Goal: Task Accomplishment & Management: Manage account settings

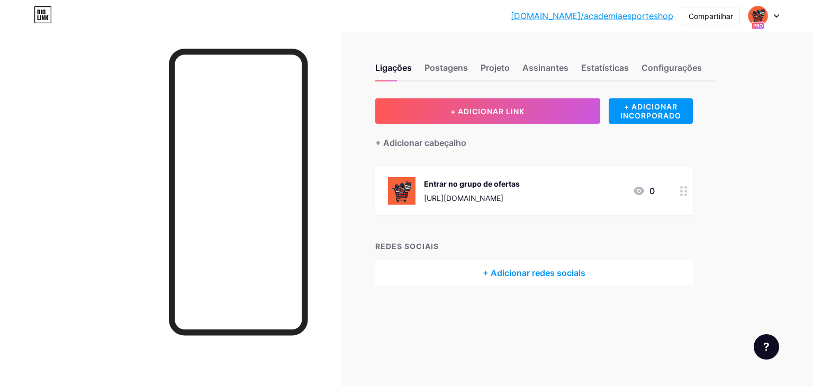
click at [520, 189] on div "Entrar no grupo de ofertas [URL][DOMAIN_NAME]" at bounding box center [472, 191] width 96 height 28
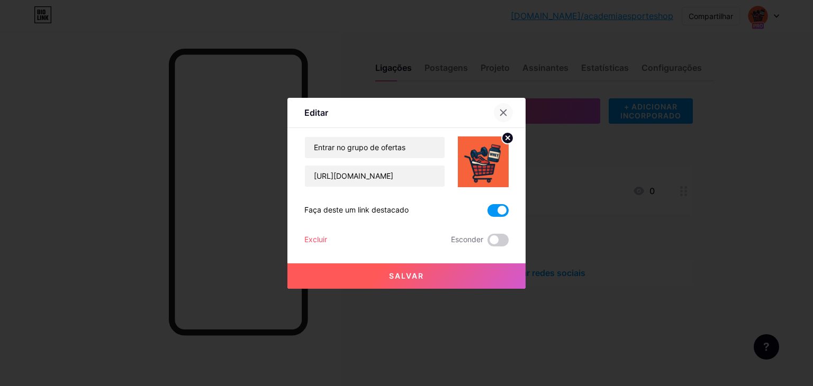
click at [502, 115] on icon at bounding box center [503, 113] width 8 height 8
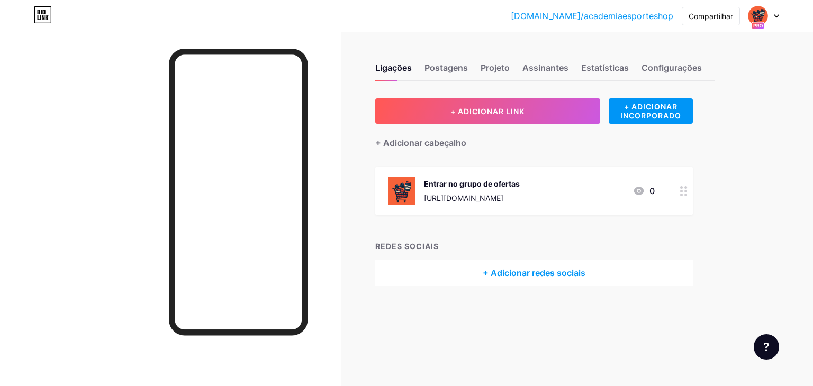
click at [520, 193] on div "[URL][DOMAIN_NAME]" at bounding box center [472, 198] width 96 height 11
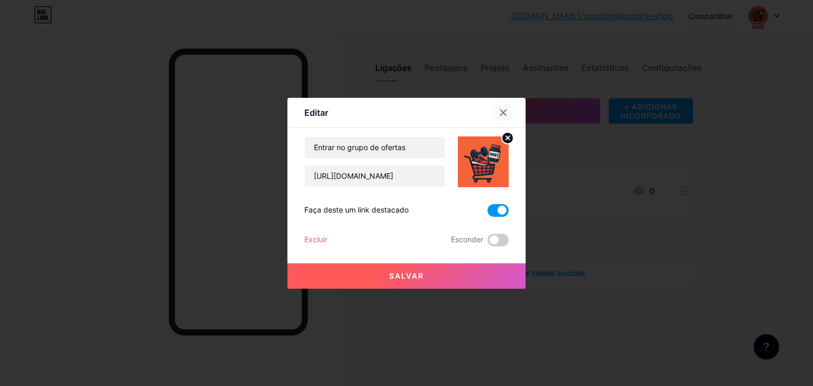
click at [500, 113] on icon at bounding box center [503, 113] width 8 height 8
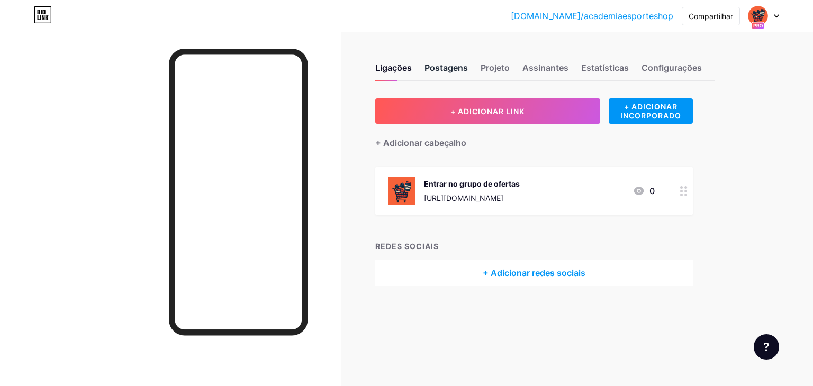
click at [457, 69] on font "Postagens" at bounding box center [446, 67] width 43 height 11
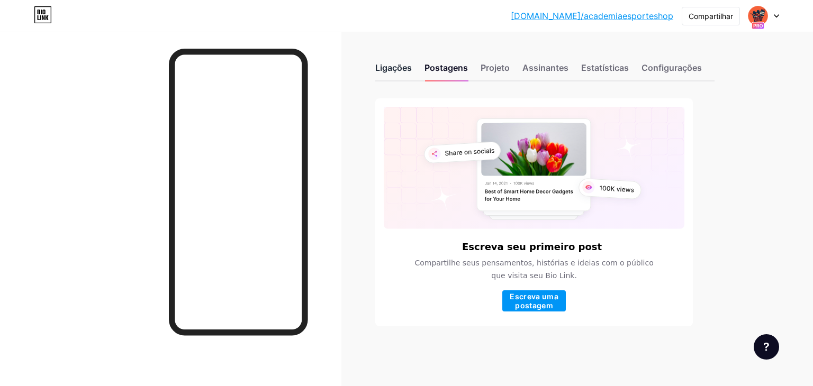
click at [386, 70] on font "Ligações" at bounding box center [393, 67] width 37 height 11
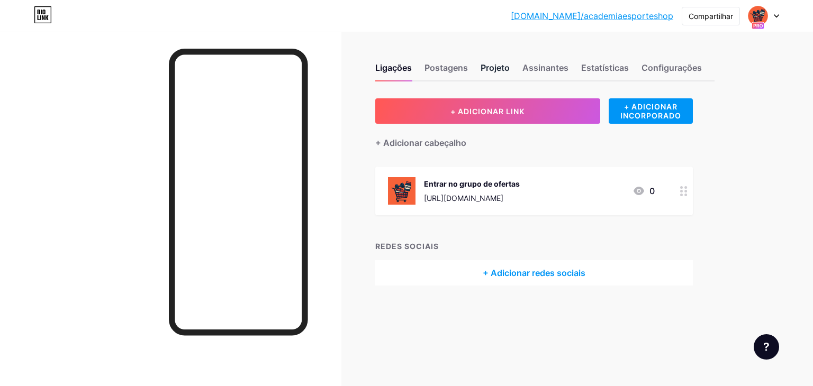
click at [500, 68] on font "Projeto" at bounding box center [495, 67] width 29 height 11
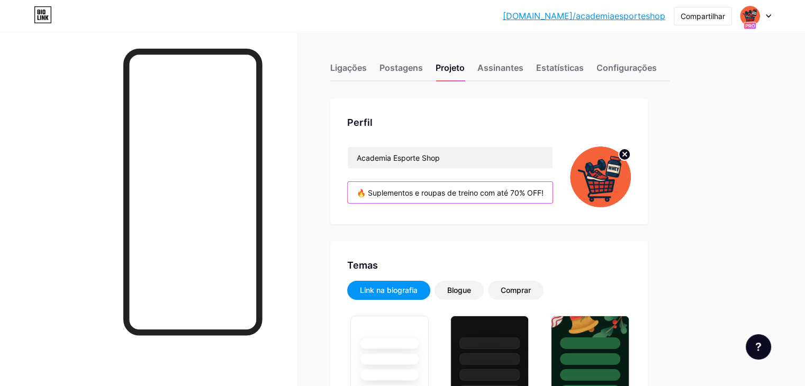
type input "#09253b"
type input "#f56139"
type input "#ffffff"
drag, startPoint x: 531, startPoint y: 193, endPoint x: 607, endPoint y: 189, distance: 75.8
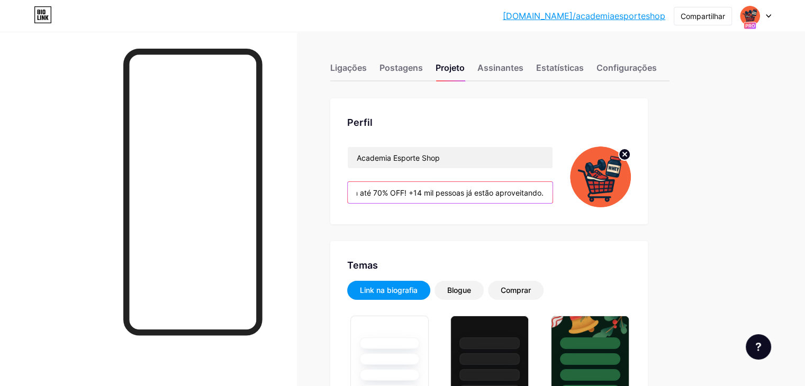
click at [607, 189] on div "Academia Esporte Shop 🔥 Suplementos e roupas de treino com até 70% OFF! +14 mil…" at bounding box center [489, 177] width 284 height 61
click at [544, 189] on input "🔥 Suplementos e roupas de treino com até 70% OFF! +14 mil pessoas já estão apro…" at bounding box center [450, 192] width 205 height 21
click at [461, 191] on input "🔥 Suplementos e roupas de treino com até 70% OFF! +14 mil pessoas já estão apro…" at bounding box center [450, 192] width 205 height 21
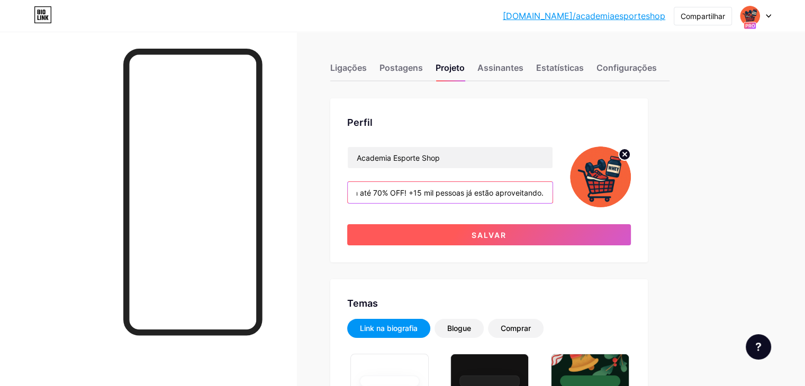
type input "🔥 Suplementos e roupas de treino com até 70% OFF! +15 mil pessoas já estão apro…"
click at [507, 231] on font "Salvar" at bounding box center [489, 235] width 35 height 9
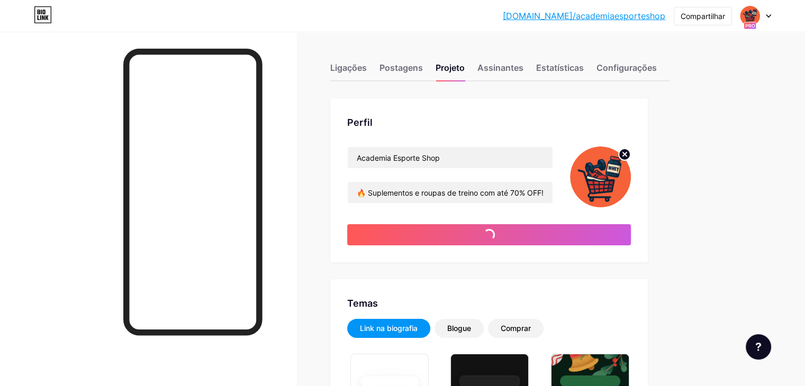
type input "#09253b"
type input "#ffffff"
